Goal: Task Accomplishment & Management: Manage account settings

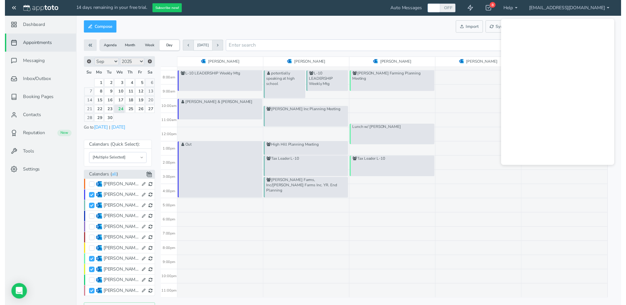
scroll to position [79, 0]
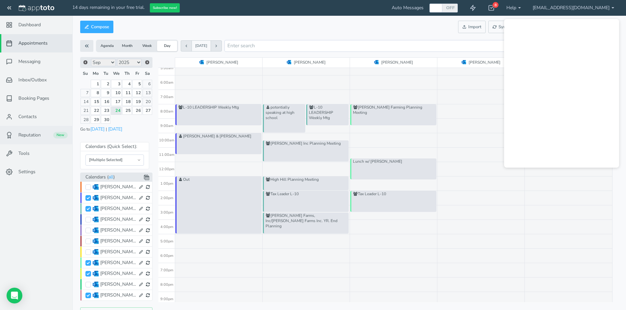
click at [29, 132] on span "Reputation" at bounding box center [29, 135] width 22 height 7
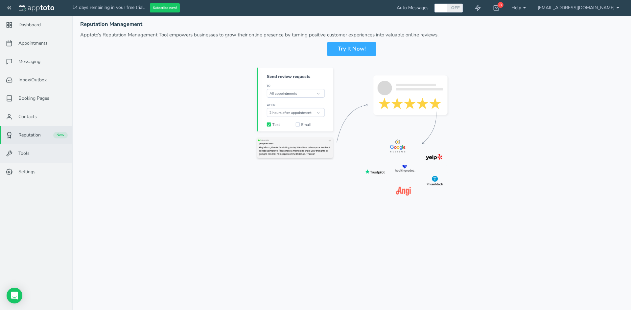
click at [32, 153] on link "Tools" at bounding box center [36, 154] width 72 height 18
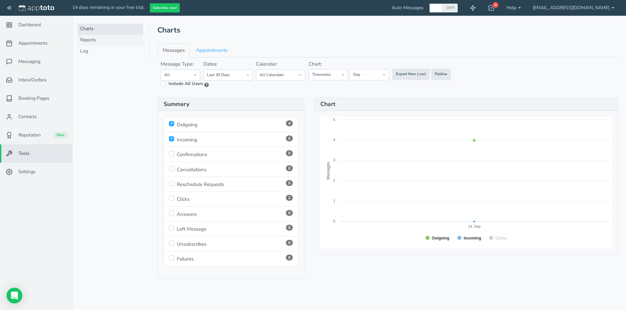
click at [86, 40] on link "Reports" at bounding box center [111, 40] width 66 height 11
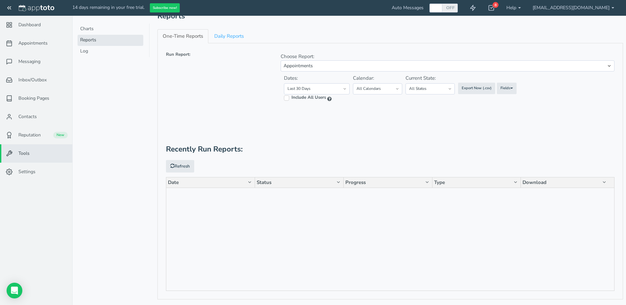
scroll to position [20, 0]
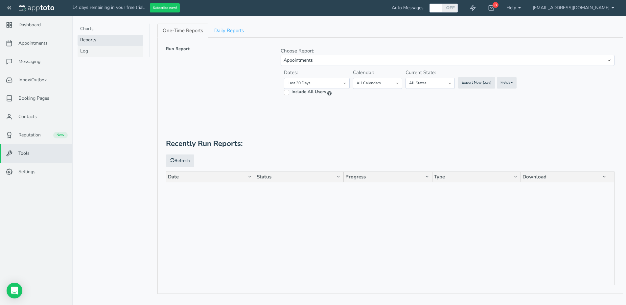
click at [80, 54] on link "Log" at bounding box center [111, 51] width 66 height 11
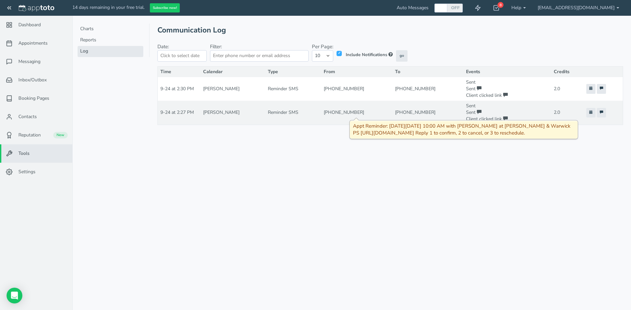
click at [477, 111] on div at bounding box center [484, 112] width 14 height 5
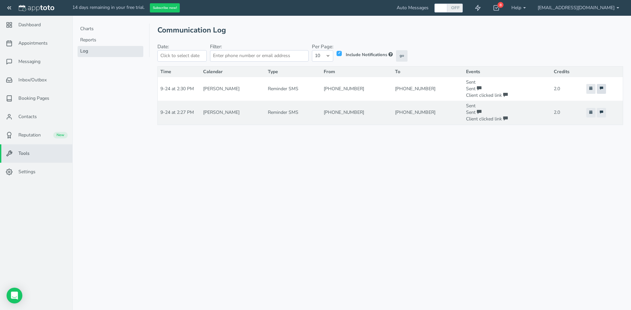
click at [599, 90] on icon at bounding box center [600, 88] width 3 height 3
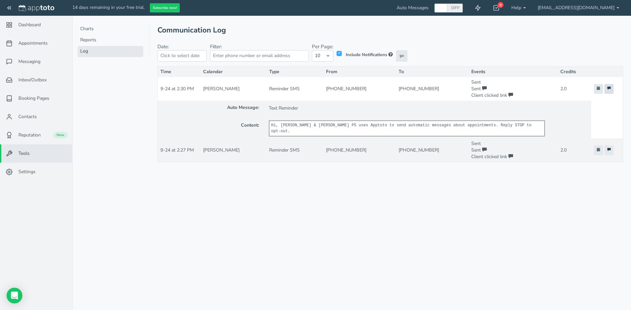
click at [611, 88] on link at bounding box center [608, 89] width 9 height 10
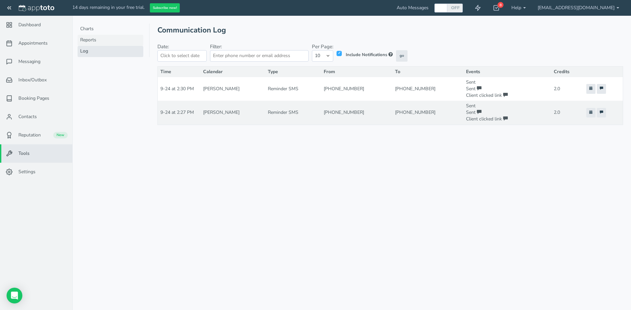
click at [94, 41] on link "Reports" at bounding box center [111, 40] width 66 height 11
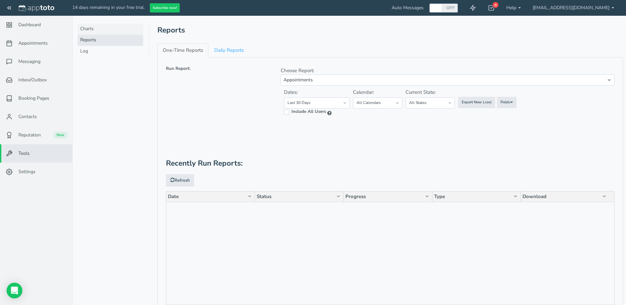
click at [87, 31] on link "Charts" at bounding box center [111, 29] width 66 height 11
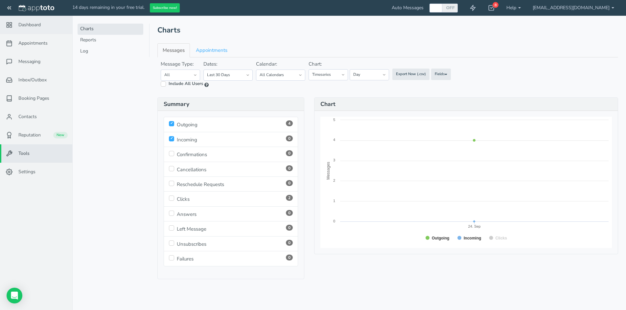
click at [29, 25] on span "Dashboard" at bounding box center [29, 25] width 22 height 7
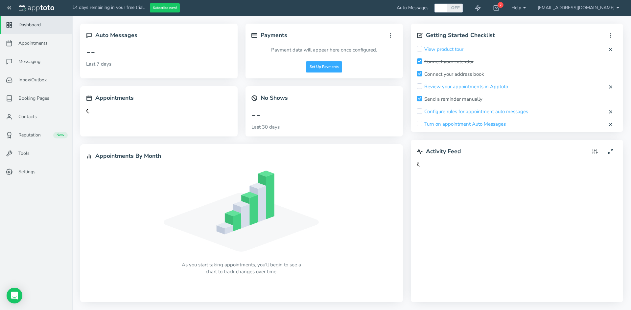
checkbox input "true"
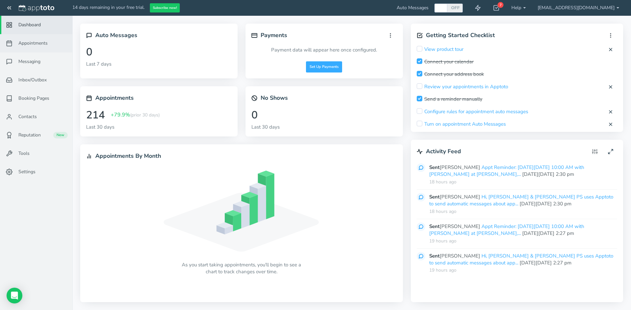
click at [32, 46] on span "Appointments" at bounding box center [32, 43] width 29 height 7
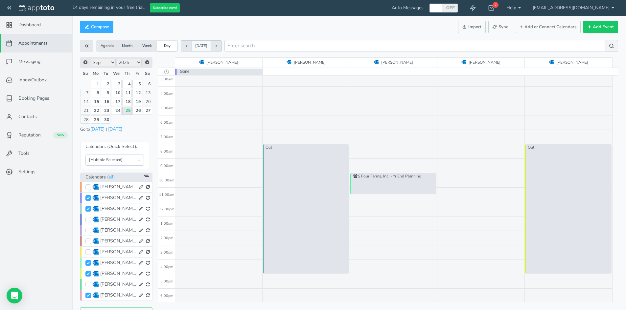
scroll to position [21, 0]
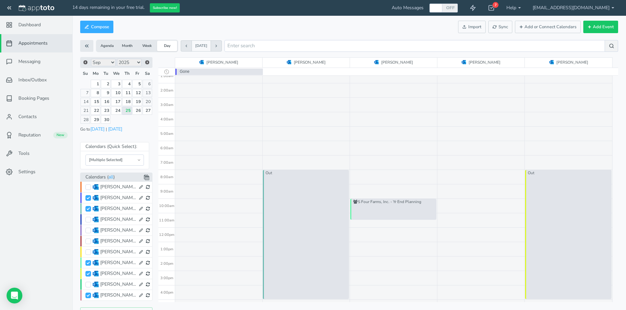
click at [222, 49] on button at bounding box center [216, 45] width 11 height 11
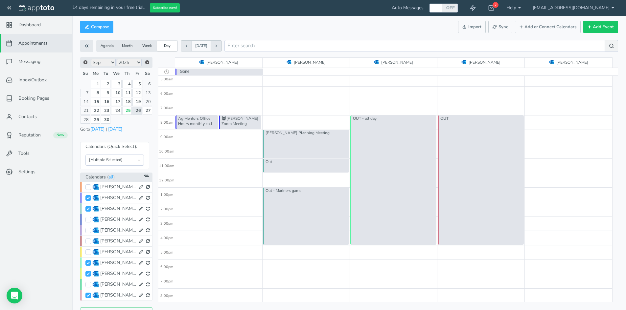
scroll to position [87, 0]
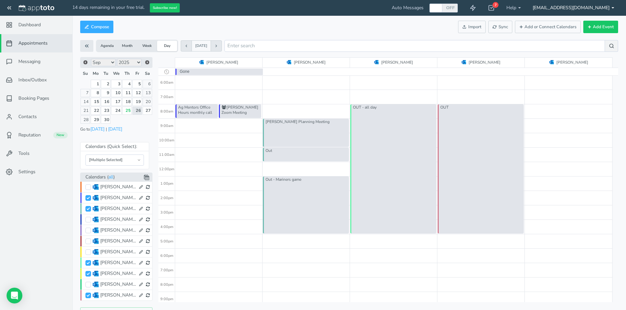
click at [606, 7] on link "[EMAIL_ADDRESS][DOMAIN_NAME]" at bounding box center [572, 8] width 93 height 16
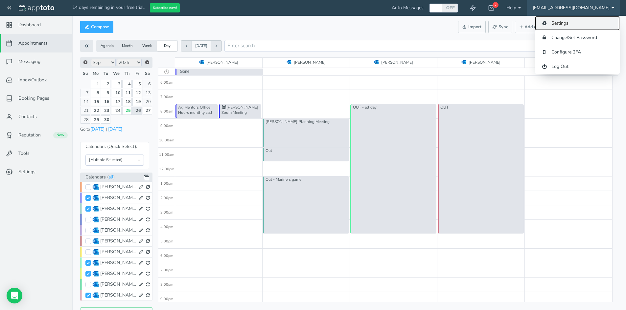
click at [558, 28] on link "Settings" at bounding box center [577, 23] width 85 height 14
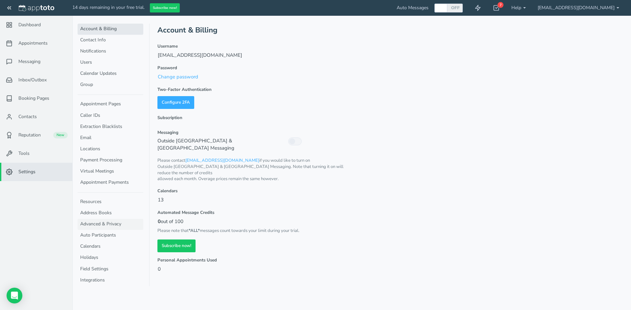
click at [94, 224] on link "Advanced & Privacy" at bounding box center [111, 224] width 66 height 11
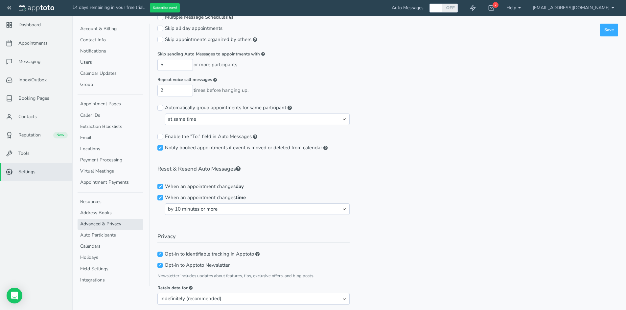
scroll to position [62, 0]
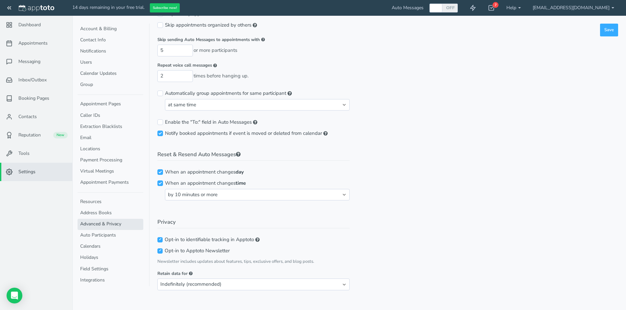
click at [162, 252] on input "Opt-in to Apptoto Newsletter" at bounding box center [159, 251] width 5 height 5
checkbox input "false"
click at [41, 46] on span "Appointments" at bounding box center [32, 43] width 29 height 7
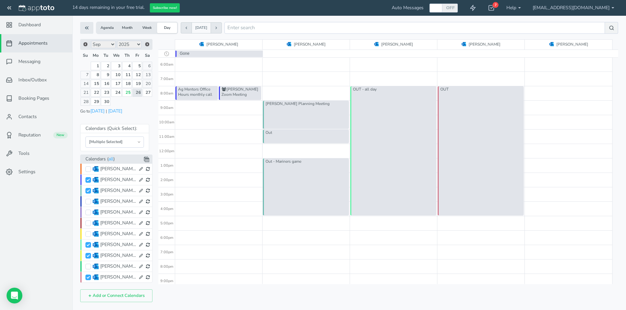
scroll to position [18, 0]
click at [30, 23] on span "Dashboard" at bounding box center [29, 25] width 22 height 7
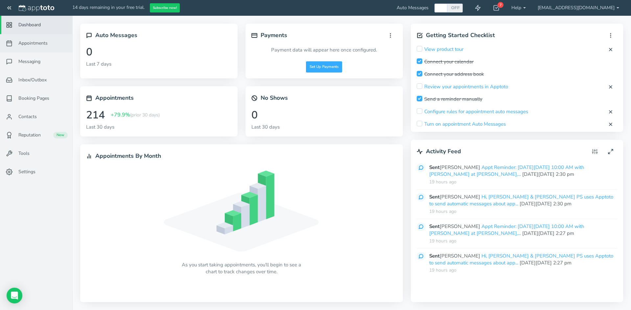
click at [24, 46] on span "Appointments" at bounding box center [32, 43] width 29 height 7
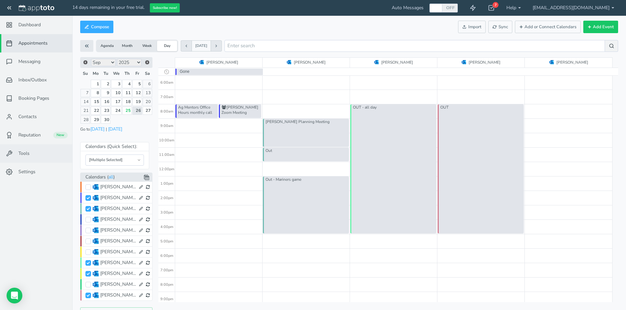
click at [25, 153] on span "Tools" at bounding box center [23, 153] width 11 height 7
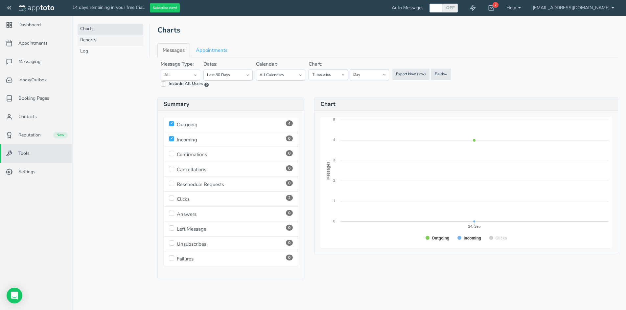
click at [94, 43] on link "Reports" at bounding box center [111, 40] width 66 height 11
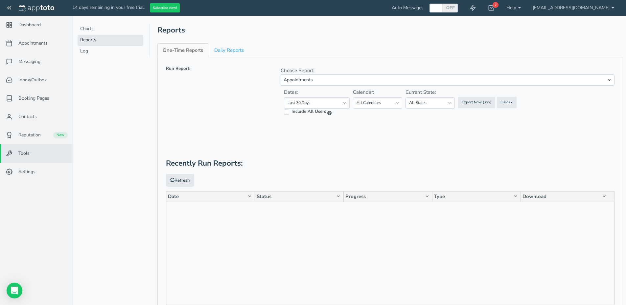
scroll to position [20, 0]
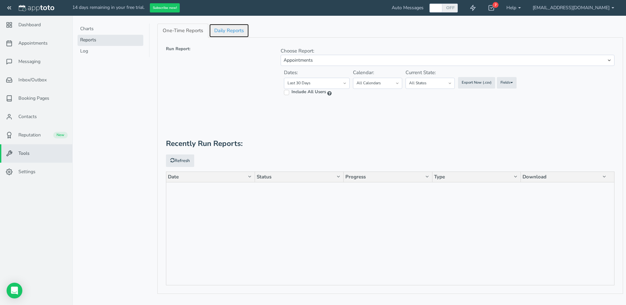
click at [232, 28] on link "Daily Reports" at bounding box center [229, 31] width 40 height 14
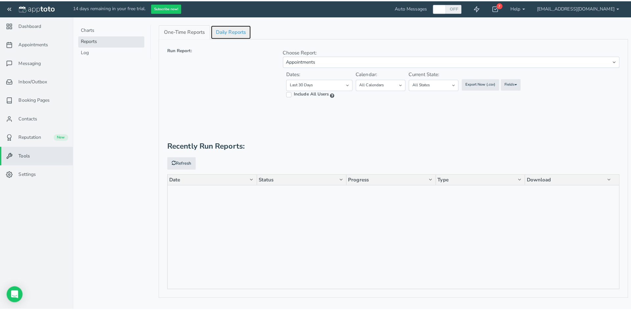
scroll to position [0, 0]
